Goal: Navigation & Orientation: Find specific page/section

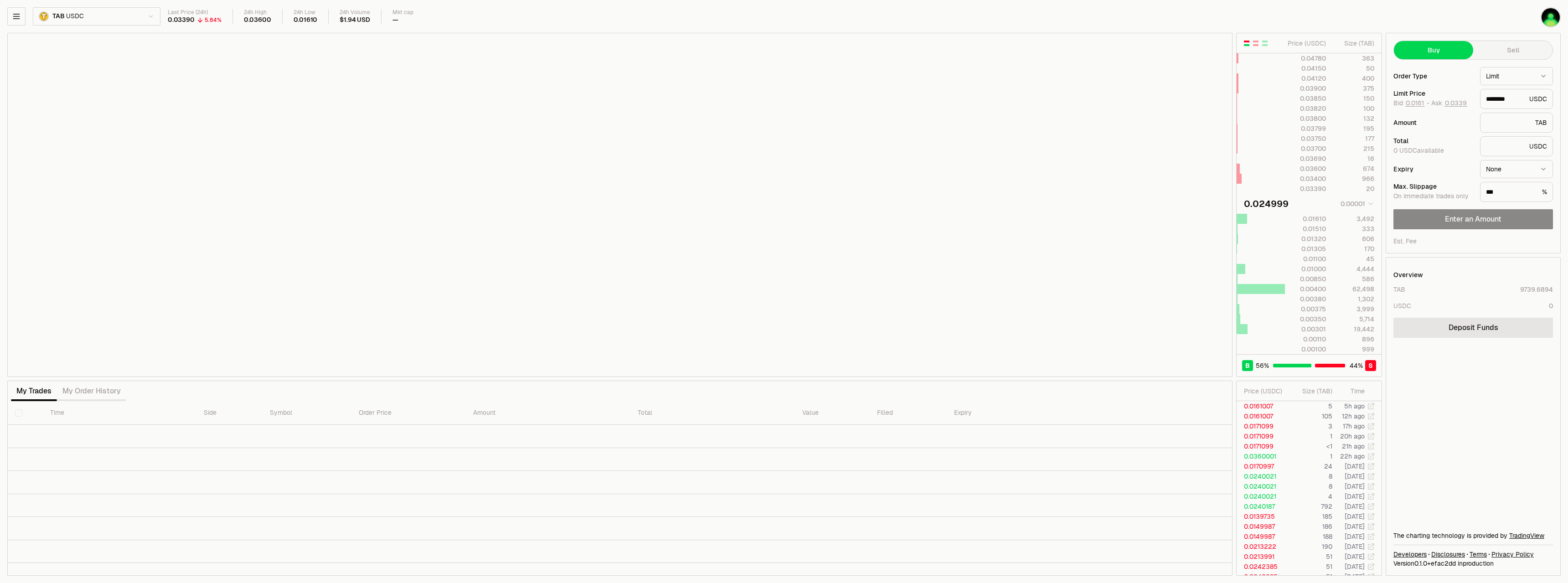
drag, startPoint x: 0, startPoint y: 0, endPoint x: 224, endPoint y: 398, distance: 456.7
click at [229, 543] on td at bounding box center [620, 551] width 1224 height 23
click at [16, 15] on icon "button" at bounding box center [16, 16] width 9 height 9
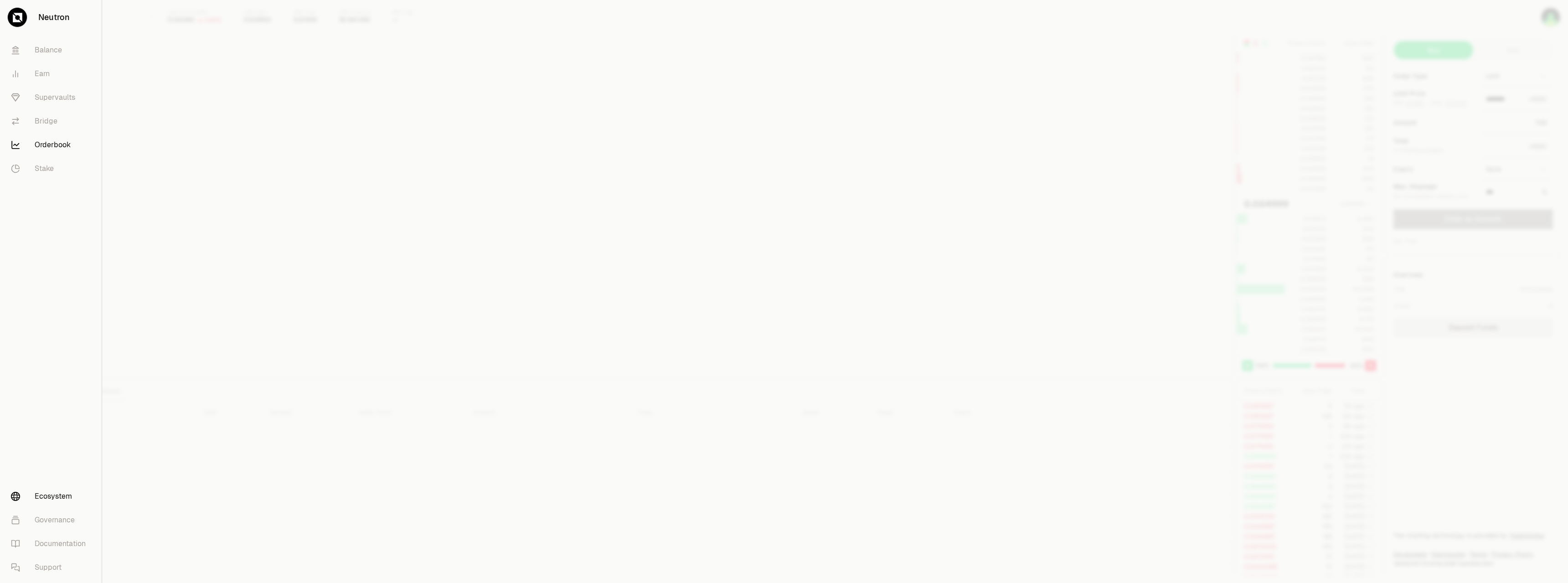
click at [61, 495] on link "Ecosystem" at bounding box center [51, 496] width 94 height 24
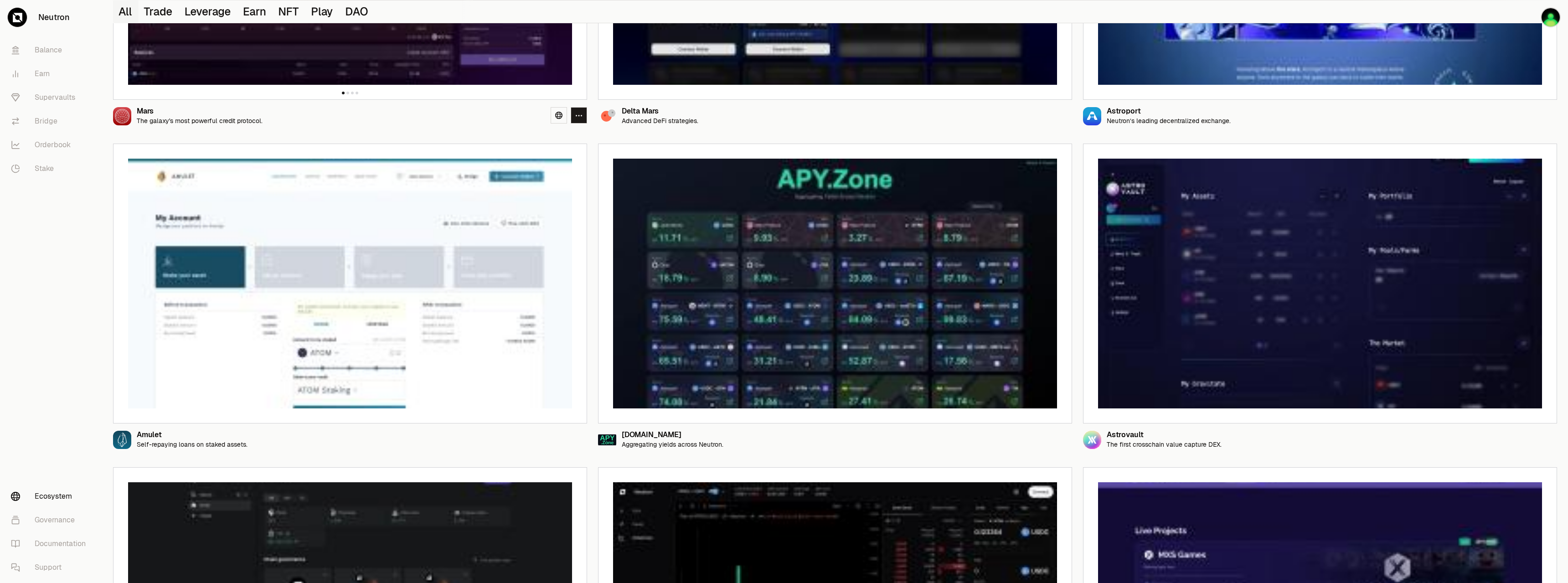
scroll to position [638, 0]
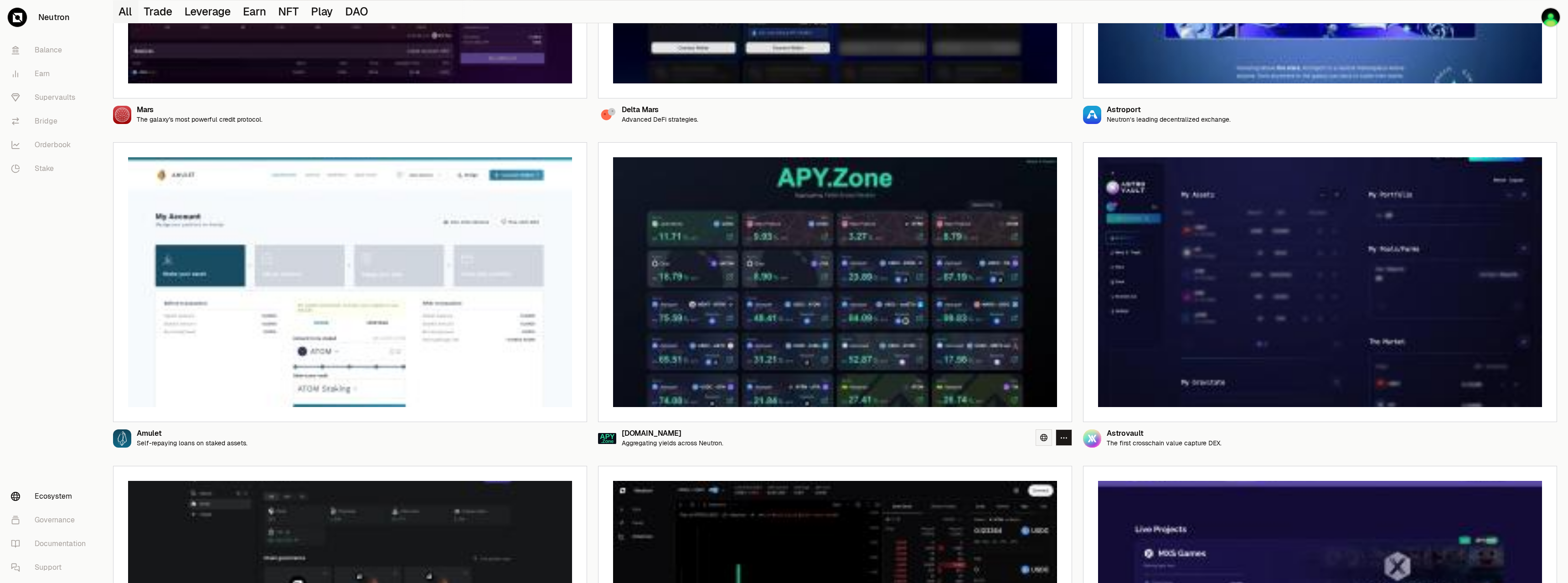
click at [1045, 440] on icon at bounding box center [1044, 438] width 7 height 7
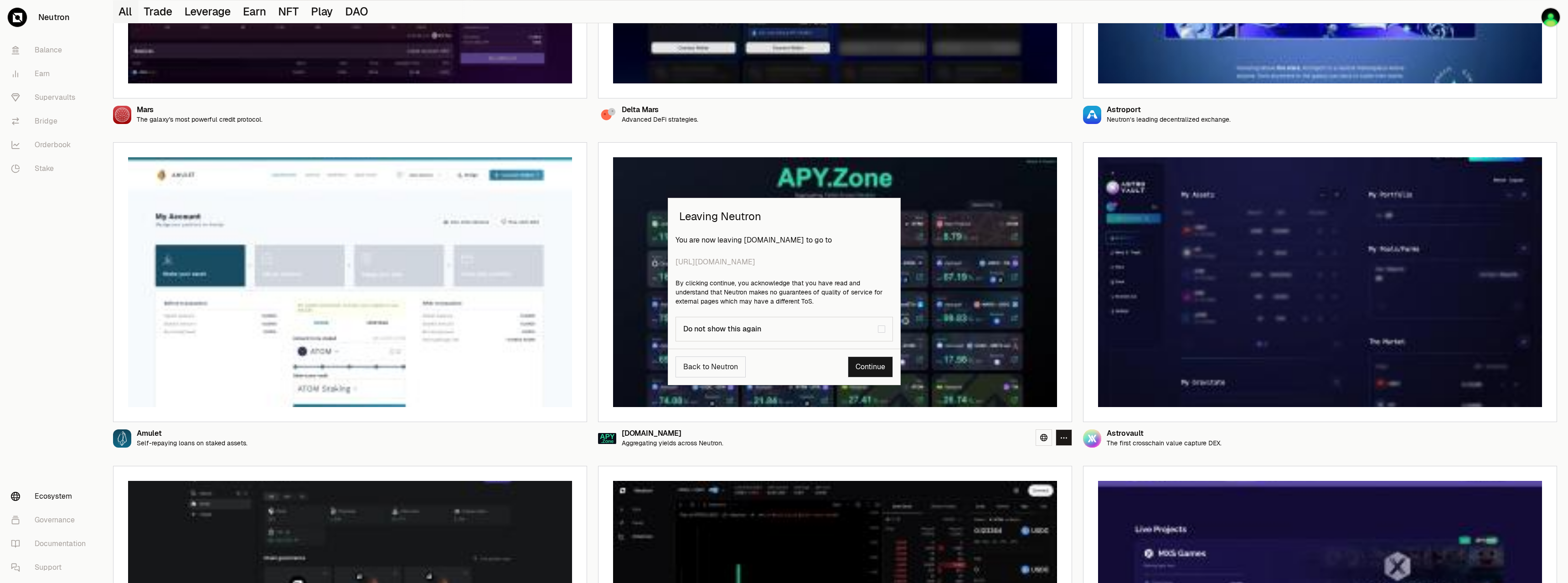
click at [867, 362] on link "Continue" at bounding box center [870, 367] width 45 height 21
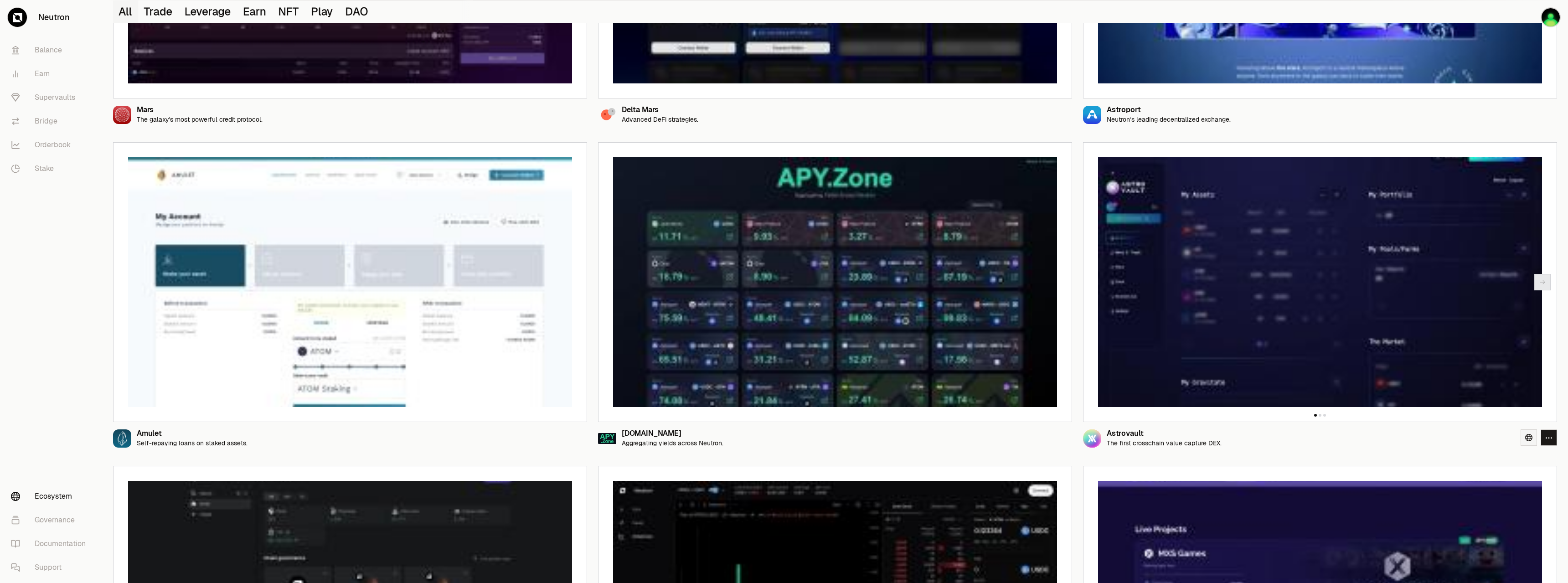
click at [1527, 440] on icon at bounding box center [1529, 438] width 7 height 7
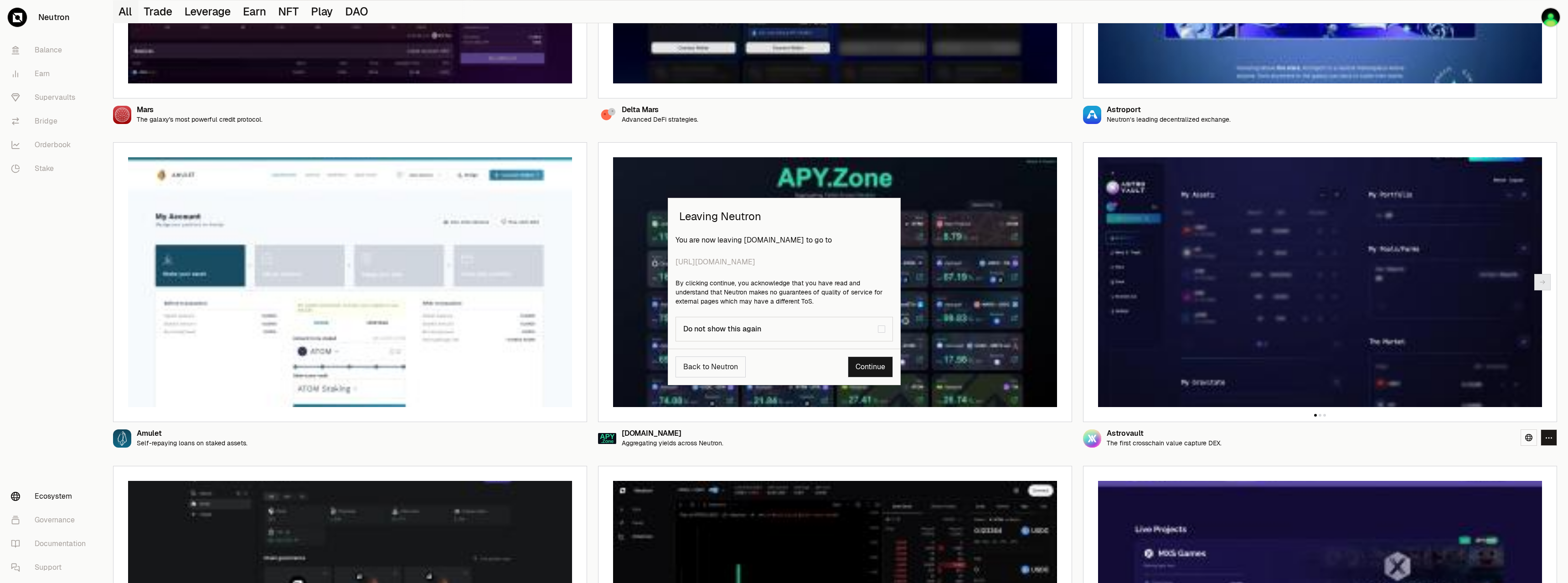
click at [849, 371] on link "Continue" at bounding box center [870, 367] width 45 height 21
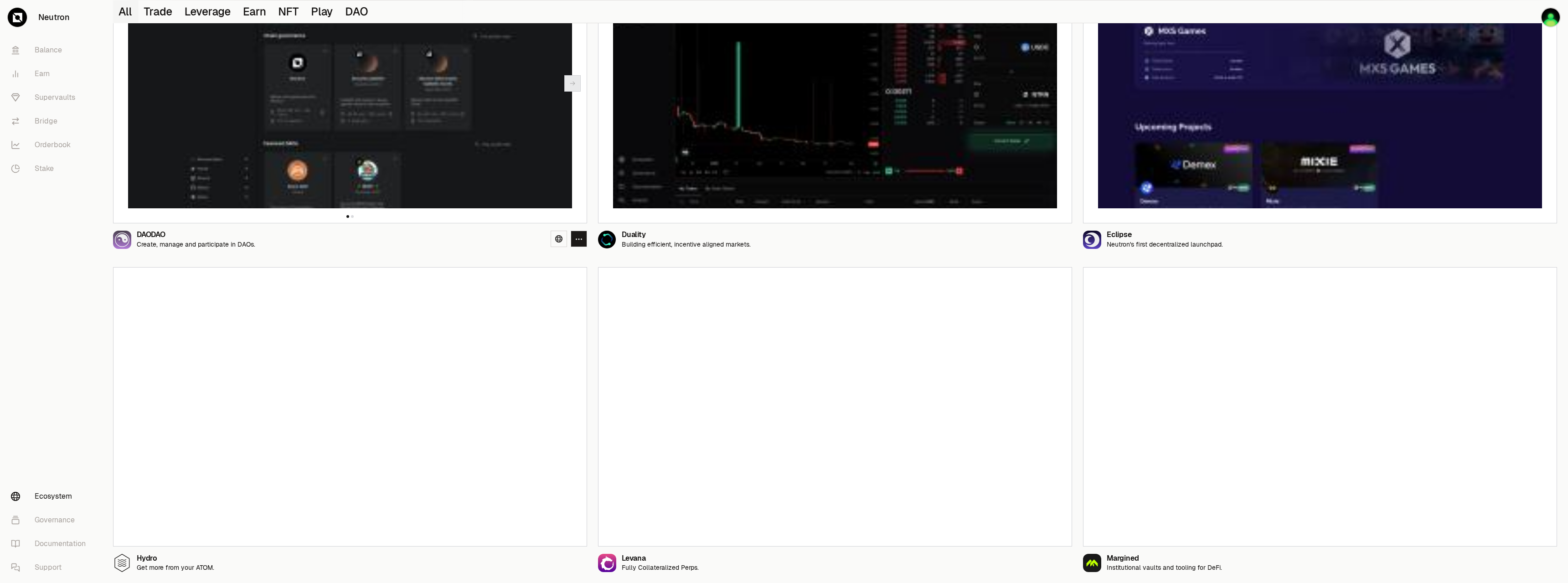
scroll to position [1094, 0]
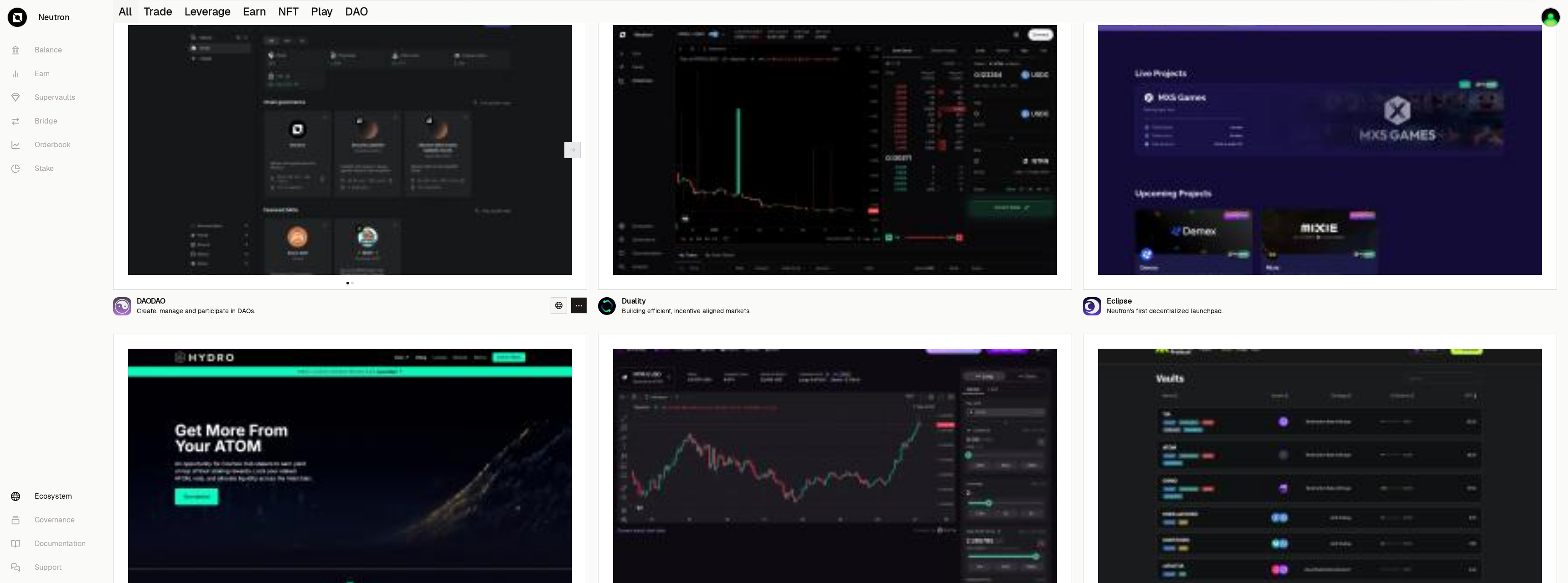
click at [558, 305] on icon at bounding box center [559, 305] width 7 height 7
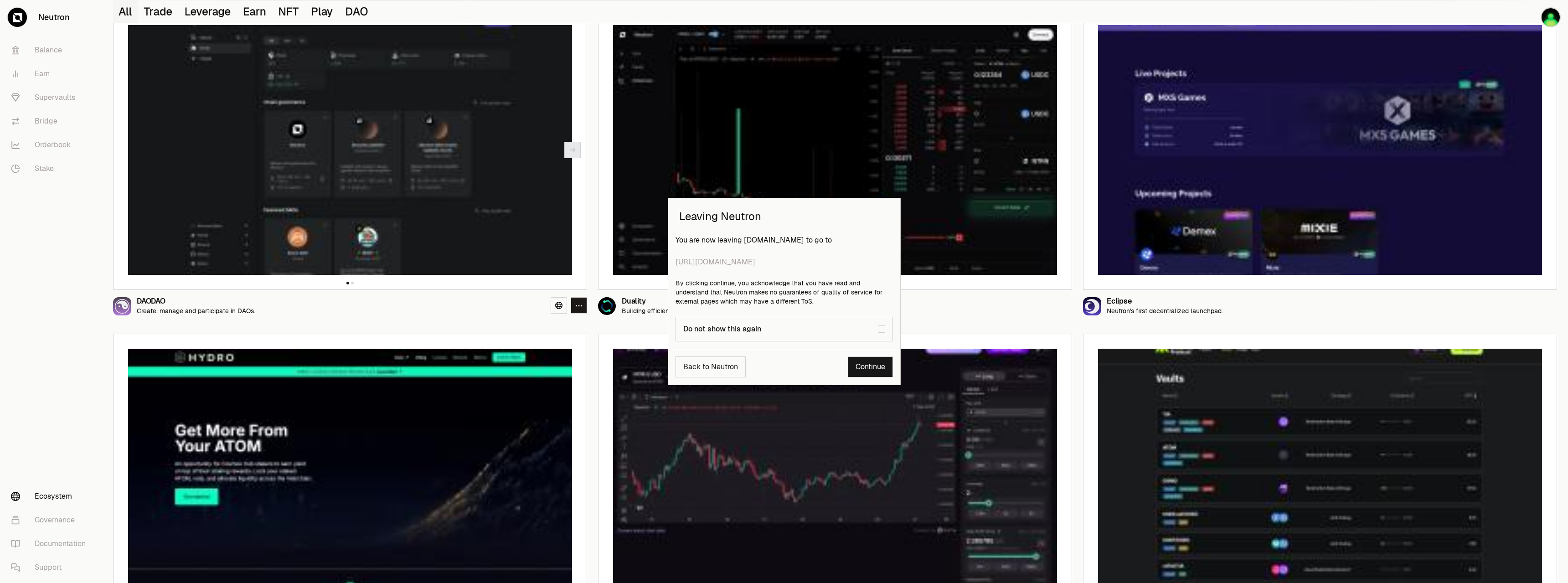
click at [855, 368] on link "Continue" at bounding box center [870, 367] width 45 height 21
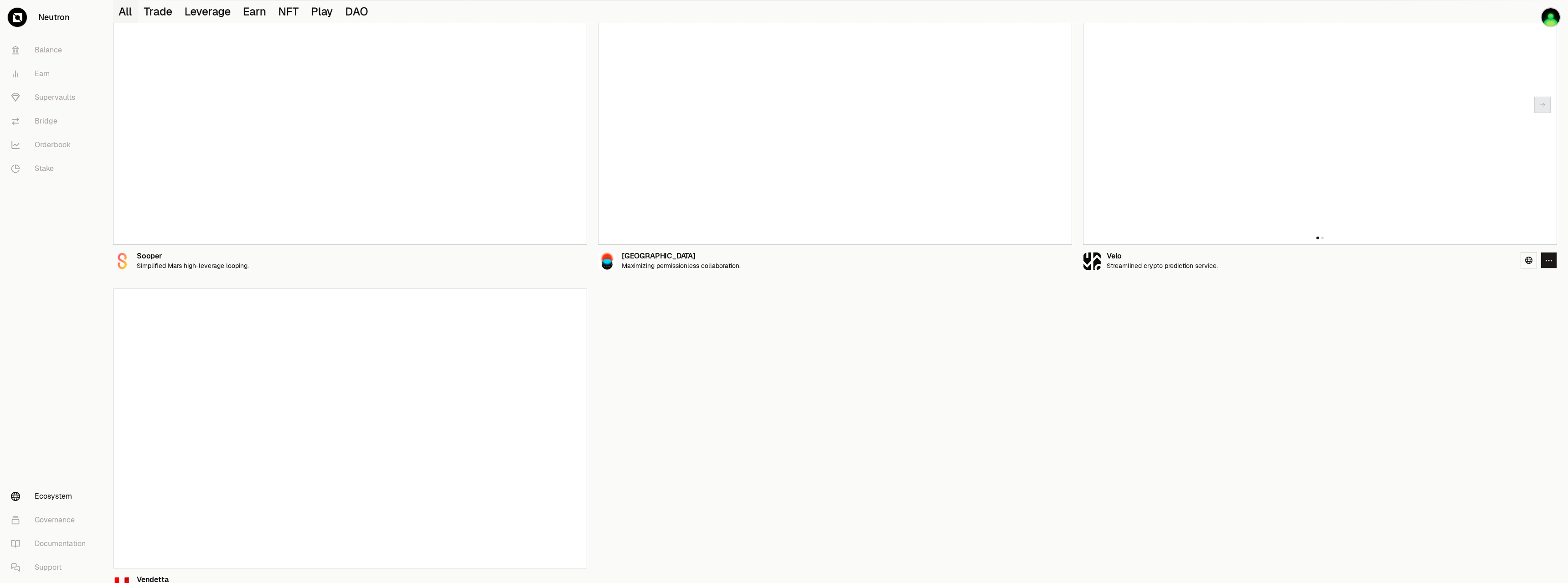
scroll to position [2128, 0]
